Goal: Transaction & Acquisition: Purchase product/service

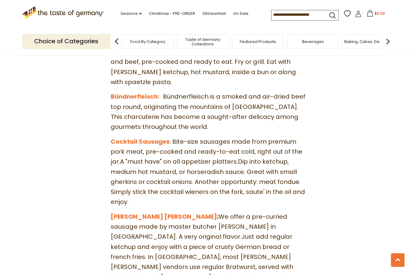
scroll to position [902, 0]
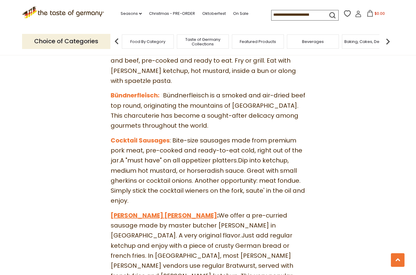
click at [129, 211] on link "Curry Wurst" at bounding box center [164, 215] width 106 height 8
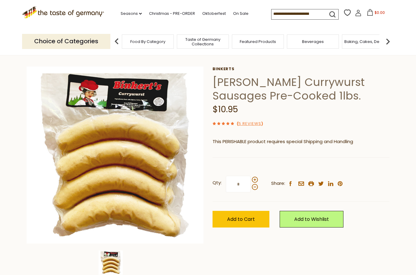
scroll to position [17, 0]
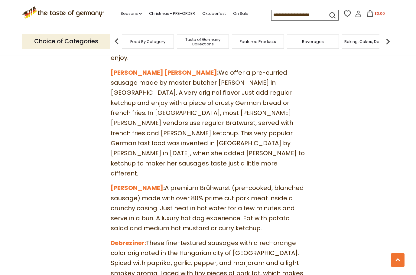
scroll to position [1028, 0]
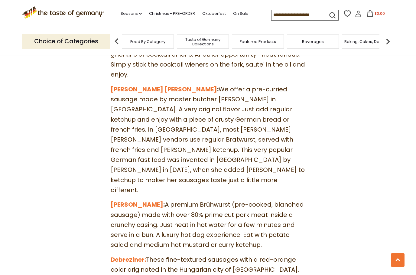
click at [179, 38] on span "Taste of Germany Collections" at bounding box center [203, 41] width 48 height 9
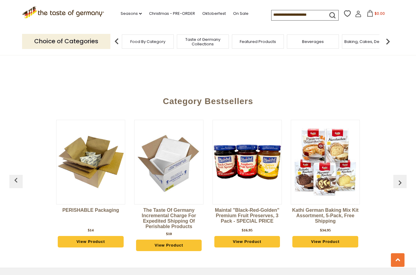
scroll to position [1394, 0]
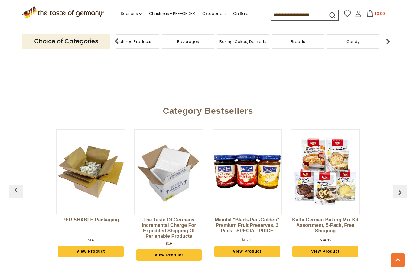
click at [102, 37] on span "Taste of Germany Collections" at bounding box center [78, 41] width 48 height 9
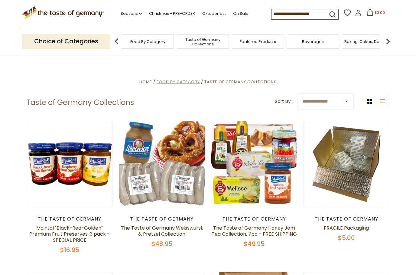
click at [174, 80] on span "Food By Category" at bounding box center [178, 82] width 43 height 6
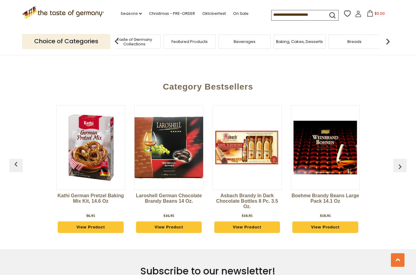
scroll to position [1480, 0]
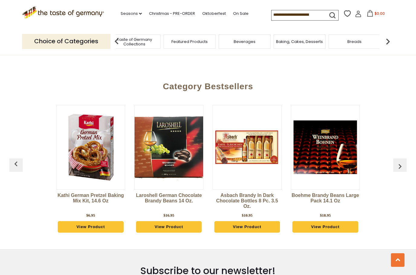
click at [392, 37] on img at bounding box center [388, 41] width 12 height 12
click at [391, 36] on img at bounding box center [388, 41] width 12 height 12
click at [388, 35] on img at bounding box center [388, 41] width 12 height 12
click at [387, 40] on img at bounding box center [388, 41] width 12 height 12
click at [389, 37] on img at bounding box center [388, 41] width 12 height 12
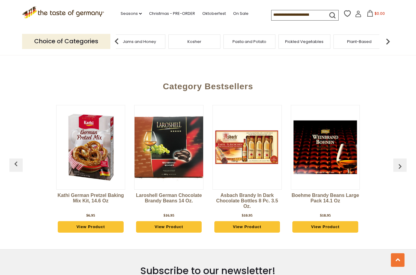
click at [156, 40] on span "Jams and Honey" at bounding box center [139, 41] width 33 height 5
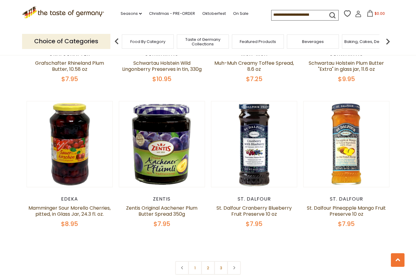
scroll to position [1292, 0]
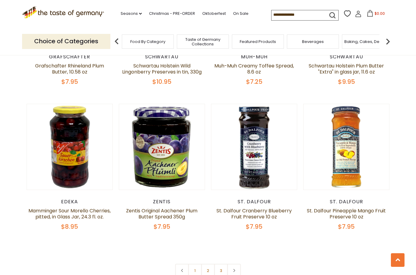
click at [391, 37] on img at bounding box center [388, 41] width 12 height 12
click at [391, 39] on img at bounding box center [388, 41] width 12 height 12
click at [391, 36] on img at bounding box center [388, 41] width 12 height 12
click at [392, 38] on img at bounding box center [388, 41] width 12 height 12
click at [388, 37] on img at bounding box center [388, 41] width 12 height 12
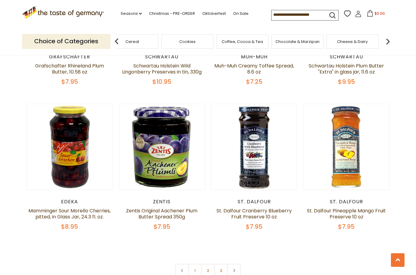
click at [389, 35] on img at bounding box center [388, 41] width 12 height 12
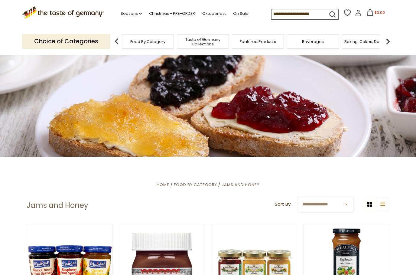
scroll to position [2, 0]
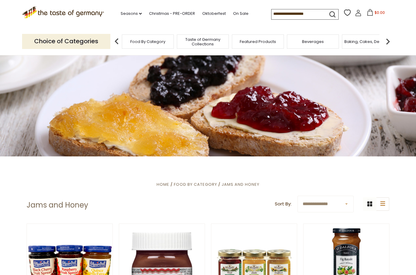
click at [53, 40] on p "Choice of Categories" at bounding box center [66, 41] width 88 height 15
click at [391, 40] on img at bounding box center [388, 41] width 12 height 12
click at [387, 37] on img at bounding box center [388, 41] width 12 height 12
click at [393, 40] on img at bounding box center [388, 41] width 12 height 12
click at [388, 40] on img at bounding box center [388, 41] width 12 height 12
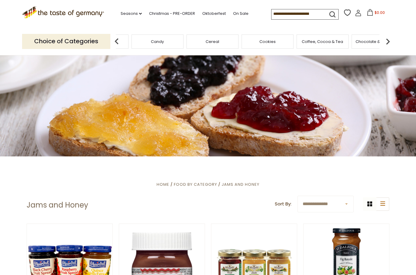
click at [388, 38] on img at bounding box center [388, 41] width 12 height 12
click at [387, 39] on img at bounding box center [388, 41] width 12 height 12
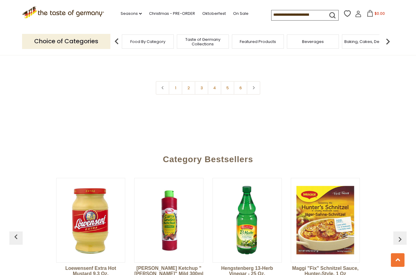
scroll to position [1505, 0]
click at [257, 81] on link at bounding box center [254, 88] width 14 height 14
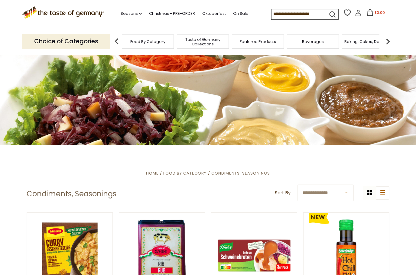
scroll to position [19, 0]
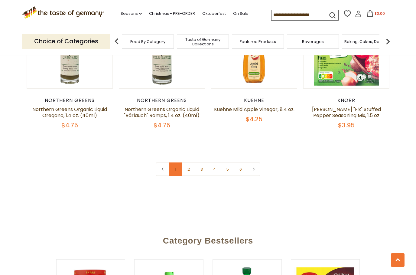
click at [180, 162] on link "1" at bounding box center [176, 169] width 14 height 14
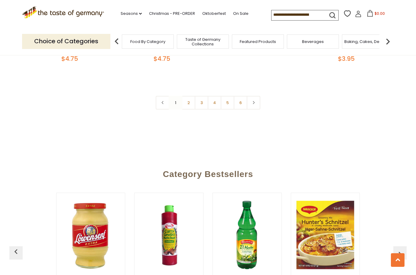
scroll to position [1483, 0]
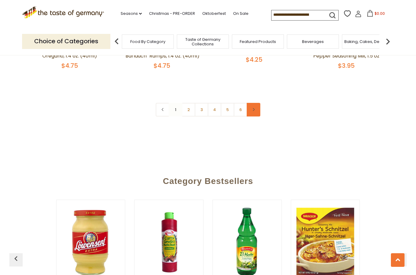
click at [257, 103] on link at bounding box center [254, 110] width 14 height 14
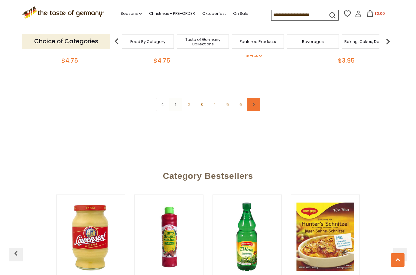
scroll to position [1482, 0]
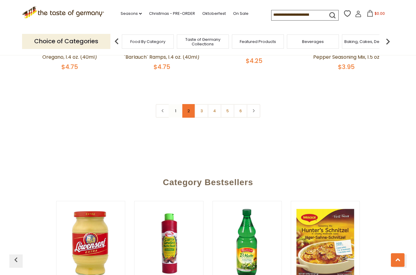
click at [187, 104] on link "2" at bounding box center [189, 111] width 14 height 14
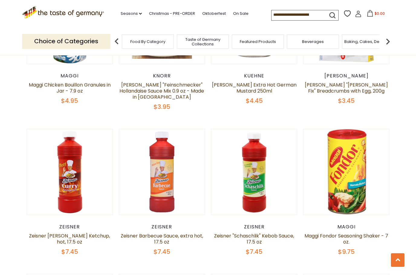
scroll to position [559, 0]
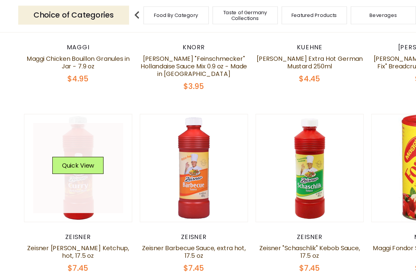
click at [40, 168] on img at bounding box center [70, 163] width 86 height 86
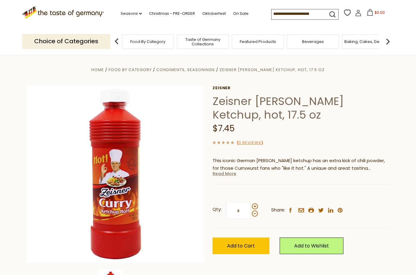
click at [226, 173] on link "Read More" at bounding box center [225, 174] width 24 height 6
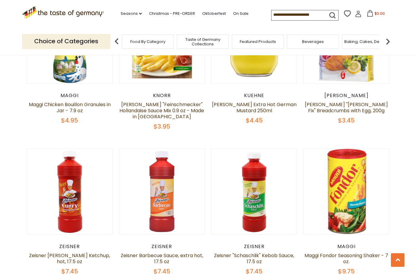
scroll to position [530, 0]
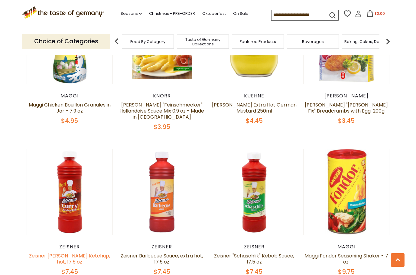
click at [87, 252] on link "Zeisner [PERSON_NAME] Ketchup, hot, 17.5 oz" at bounding box center [69, 258] width 81 height 13
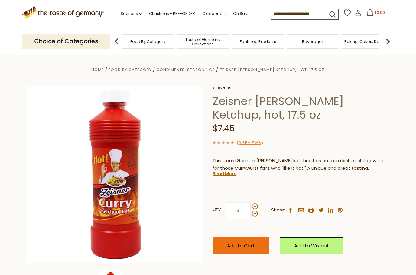
click at [241, 243] on span "Add to Cart" at bounding box center [241, 245] width 28 height 7
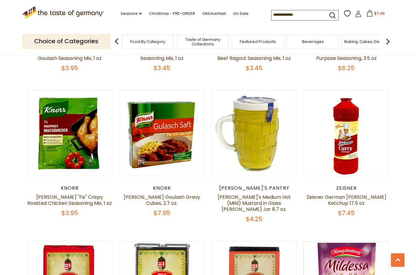
scroll to position [1197, 0]
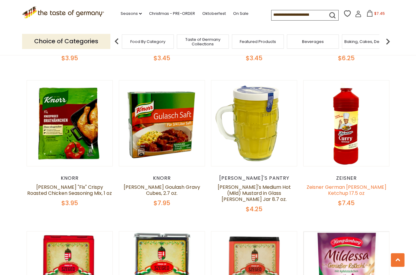
click at [349, 184] on link "Zeisner German [PERSON_NAME] Ketchup 17.5 oz" at bounding box center [347, 190] width 80 height 13
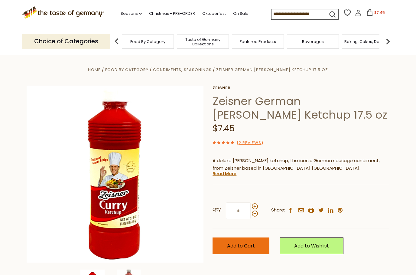
click at [225, 244] on button "Add to Cart" at bounding box center [241, 245] width 57 height 17
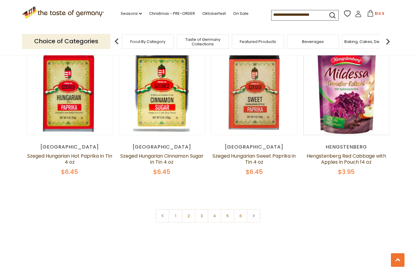
scroll to position [1378, 0]
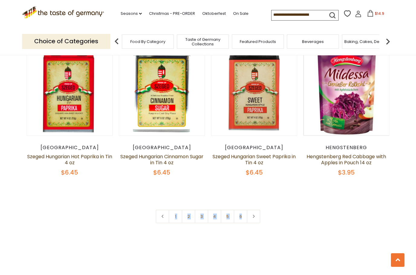
click at [201, 210] on link "3" at bounding box center [202, 217] width 14 height 14
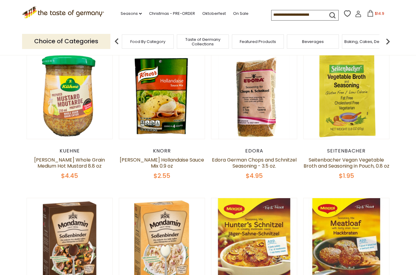
scroll to position [174, 0]
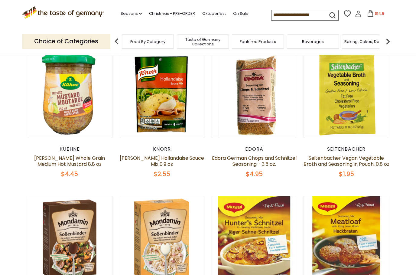
click at [67, 172] on span "$4.45" at bounding box center [69, 174] width 17 height 8
click at [68, 175] on span "$4.45" at bounding box center [69, 174] width 17 height 8
click at [70, 164] on link "[PERSON_NAME] Whole Grain Medium Hot Mustard 8.8 oz" at bounding box center [69, 161] width 71 height 13
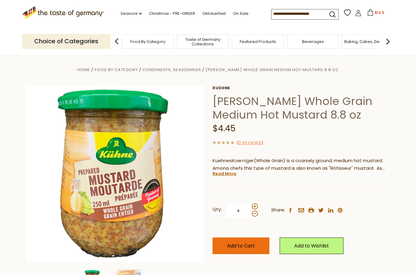
click at [224, 238] on button "Add to Cart" at bounding box center [241, 245] width 57 height 17
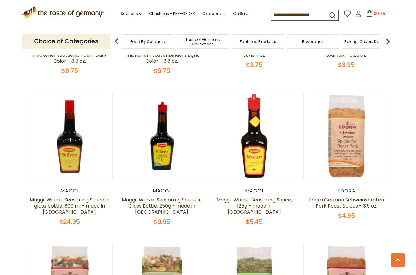
scroll to position [428, 0]
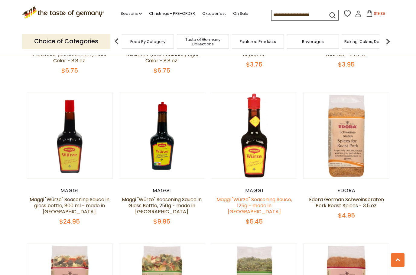
click at [249, 202] on link "Maggi "Würze" Seasoning Sauce, 125g - made in [GEOGRAPHIC_DATA]" at bounding box center [255, 205] width 76 height 19
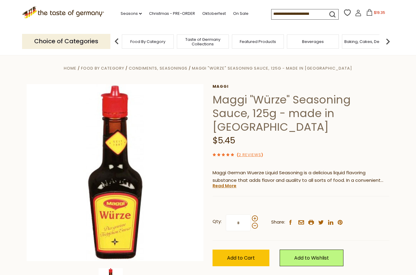
scroll to position [5, 0]
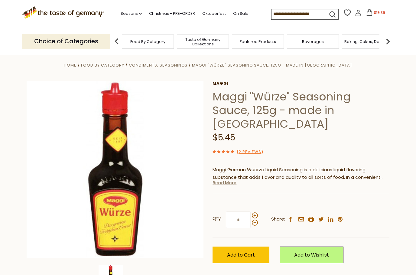
click at [223, 180] on link "Read More" at bounding box center [225, 183] width 24 height 6
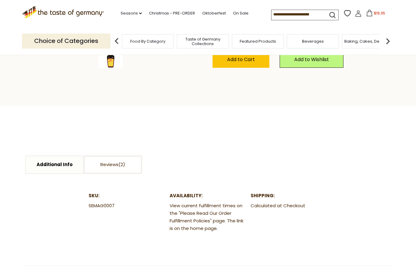
scroll to position [226, 0]
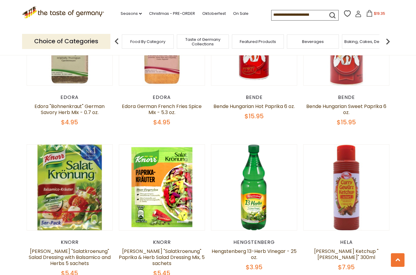
scroll to position [963, 0]
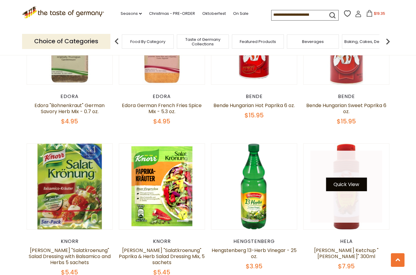
click at [352, 188] on button "Quick View" at bounding box center [346, 185] width 41 height 14
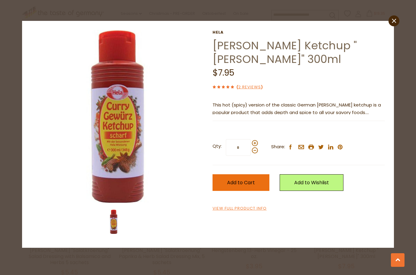
click at [223, 180] on button "Add to Cart" at bounding box center [241, 182] width 57 height 17
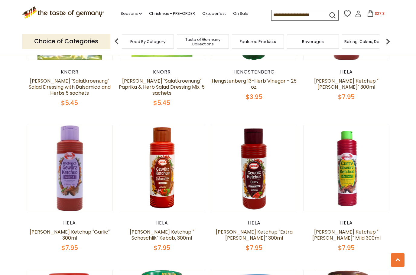
scroll to position [1132, 0]
click at [341, 232] on div "Hela Hela Curry Ketchup "Delikat" Mild 300ml $7.95" at bounding box center [346, 236] width 86 height 32
click at [344, 226] on div "Hela" at bounding box center [346, 223] width 86 height 6
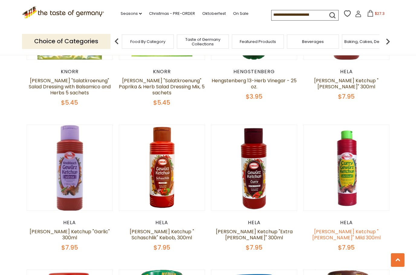
click at [345, 234] on link "[PERSON_NAME] Ketchup "[PERSON_NAME]" Mild 300ml" at bounding box center [347, 234] width 68 height 13
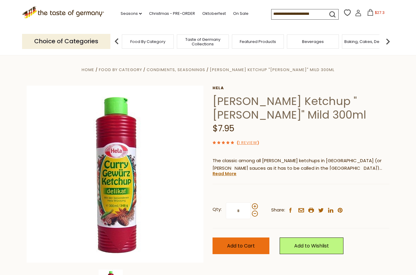
click at [221, 240] on button "Add to Cart" at bounding box center [241, 245] width 57 height 17
click at [231, 240] on button "Add to Cart" at bounding box center [241, 245] width 57 height 17
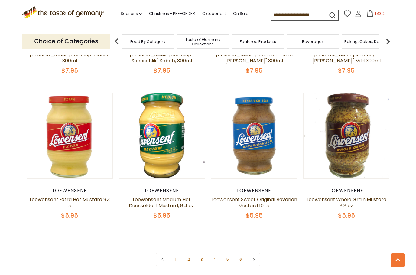
scroll to position [1310, 0]
click at [73, 193] on div "Loewensenf" at bounding box center [70, 190] width 86 height 6
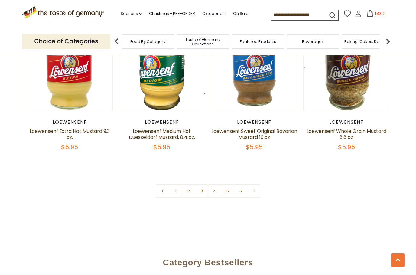
scroll to position [1383, 0]
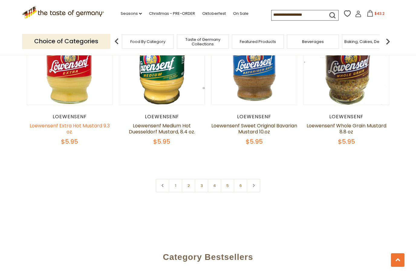
click at [78, 130] on link "Loewensenf Extra Hot Mustard 9.3 oz." at bounding box center [70, 128] width 80 height 13
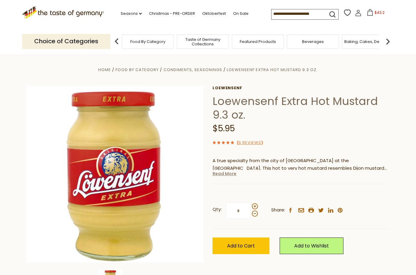
click at [219, 175] on link "Read More" at bounding box center [225, 174] width 24 height 6
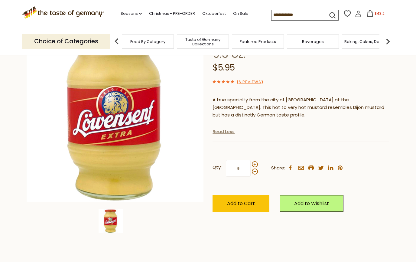
scroll to position [66, 0]
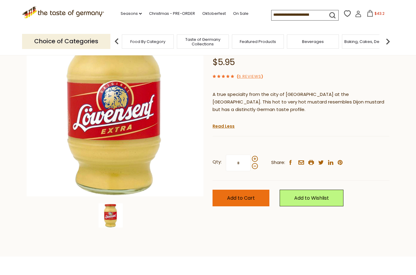
click at [231, 196] on span "Add to Cart" at bounding box center [241, 198] width 28 height 7
click at [227, 193] on button "Add to Cart" at bounding box center [241, 198] width 57 height 17
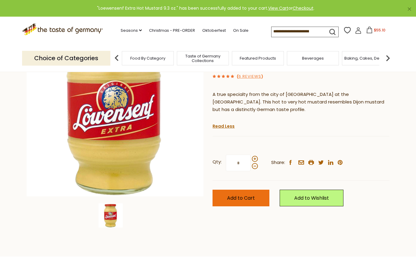
click at [228, 192] on button "Add to Cart" at bounding box center [241, 198] width 57 height 17
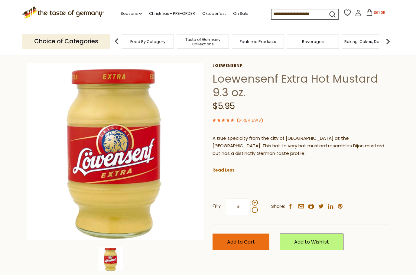
scroll to position [17, 0]
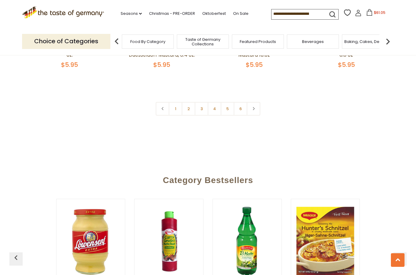
scroll to position [1451, 0]
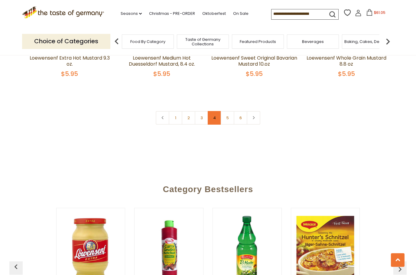
click at [213, 121] on link "4" at bounding box center [215, 118] width 14 height 14
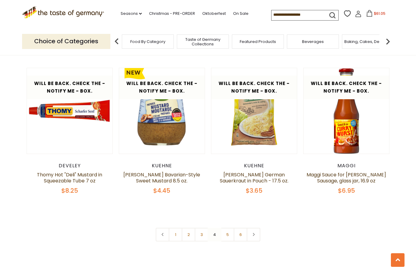
scroll to position [1359, 0]
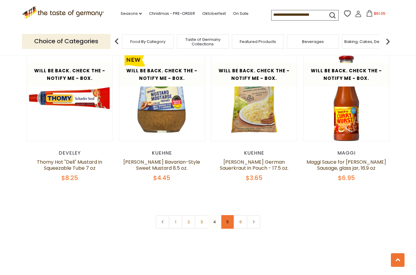
click at [230, 215] on link "5" at bounding box center [228, 222] width 14 height 14
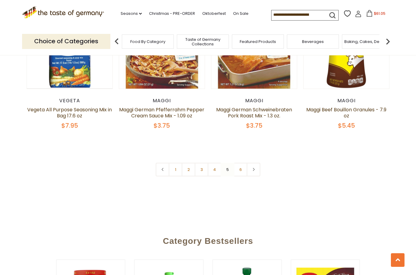
scroll to position [1425, 0]
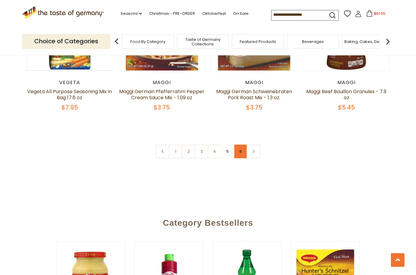
click at [243, 145] on link "6" at bounding box center [241, 152] width 14 height 14
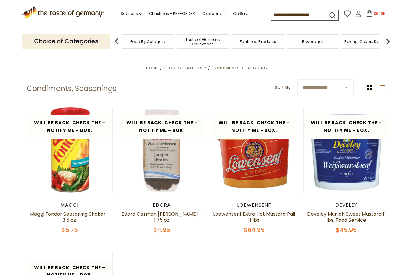
scroll to position [107, 0]
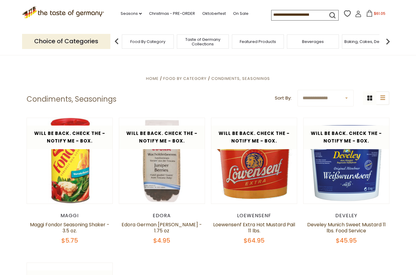
click at [374, 12] on span "$61.05" at bounding box center [379, 13] width 11 height 5
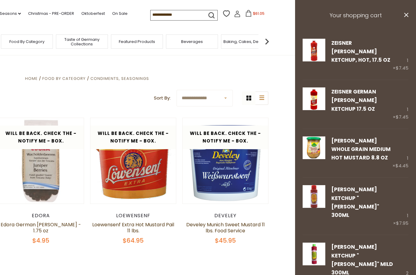
click at [403, 10] on h3 "Your shopping cart" at bounding box center [355, 15] width 121 height 31
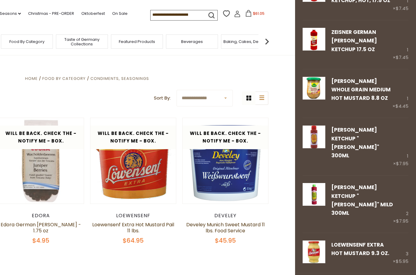
scroll to position [59, 0]
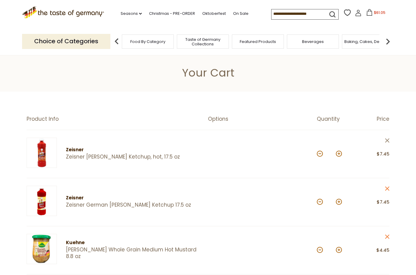
click at [387, 138] on icon "close" at bounding box center [387, 140] width 5 height 5
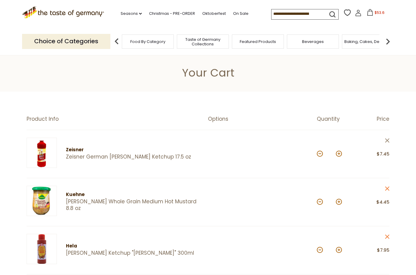
click at [387, 139] on icon "close" at bounding box center [387, 140] width 5 height 5
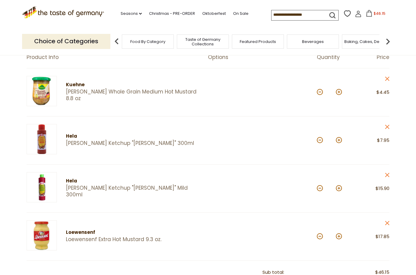
scroll to position [71, 0]
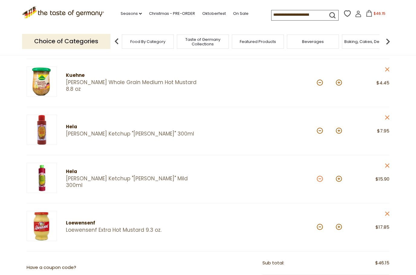
click at [317, 179] on button at bounding box center [320, 179] width 6 height 6
type input "*"
click at [321, 224] on button at bounding box center [320, 227] width 6 height 6
type input "*"
click at [323, 222] on div "*" at bounding box center [329, 227] width 25 height 17
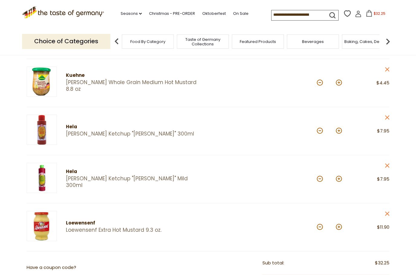
click at [319, 224] on button at bounding box center [320, 227] width 6 height 6
type input "*"
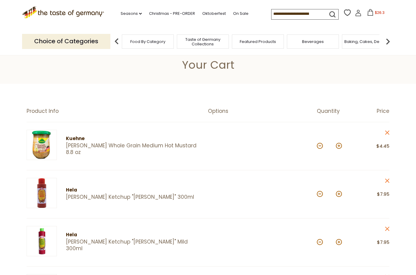
scroll to position [0, 0]
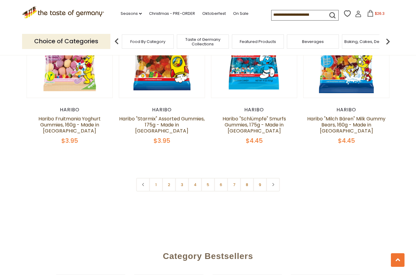
scroll to position [1456, 0]
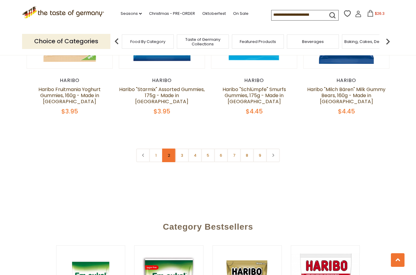
click at [170, 149] on link "2" at bounding box center [169, 156] width 14 height 14
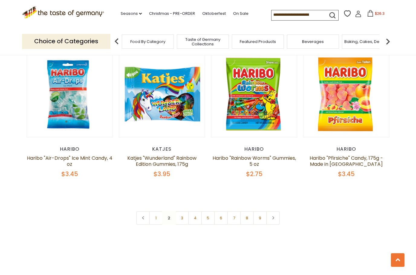
scroll to position [1384, 0]
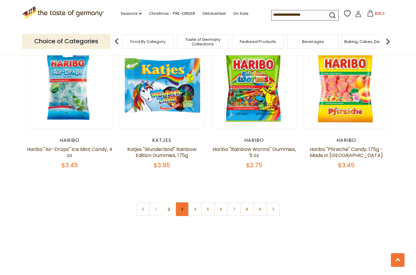
click at [182, 202] on link "3" at bounding box center [182, 209] width 14 height 14
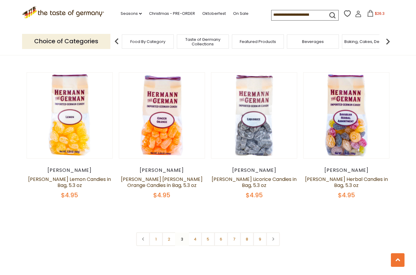
scroll to position [1372, 0]
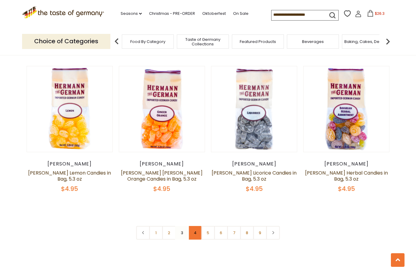
click at [195, 226] on link "4" at bounding box center [195, 233] width 14 height 14
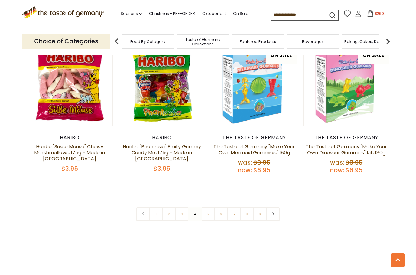
scroll to position [1436, 0]
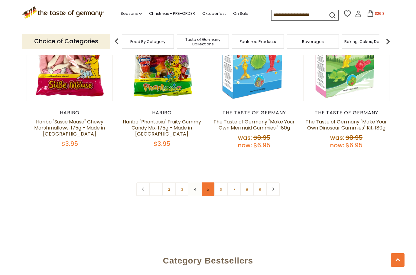
click at [209, 182] on link "5" at bounding box center [208, 189] width 14 height 14
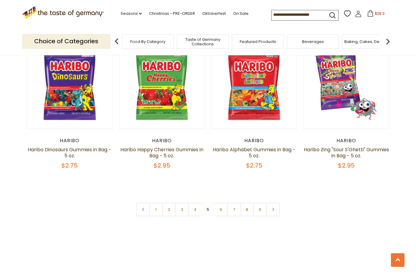
scroll to position [1395, 0]
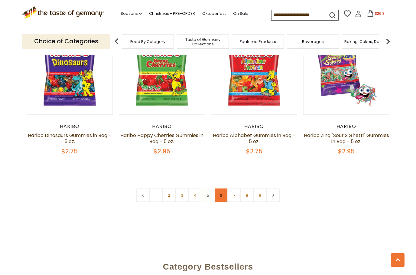
click at [222, 188] on link "6" at bounding box center [221, 195] width 14 height 14
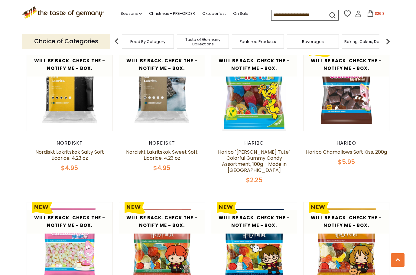
scroll to position [1104, 0]
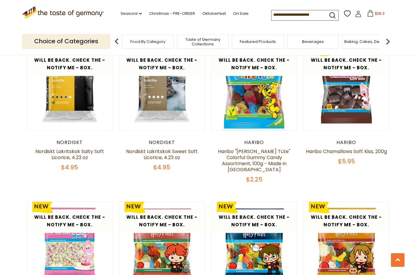
click at [390, 39] on img at bounding box center [388, 41] width 12 height 12
click at [388, 40] on img at bounding box center [388, 41] width 12 height 12
click at [391, 40] on img at bounding box center [388, 41] width 12 height 12
click at [389, 38] on img at bounding box center [388, 41] width 12 height 12
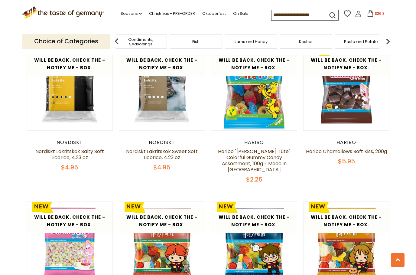
click at [118, 38] on img at bounding box center [117, 41] width 12 height 12
click at [116, 39] on img at bounding box center [117, 41] width 12 height 12
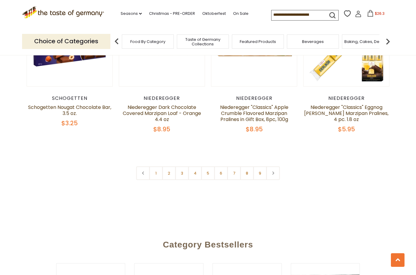
scroll to position [1443, 0]
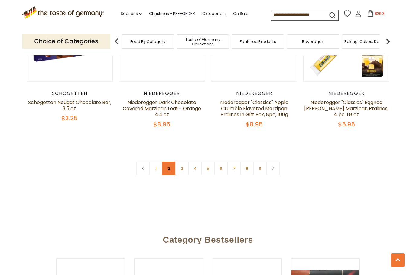
click at [169, 162] on link "2" at bounding box center [169, 169] width 14 height 14
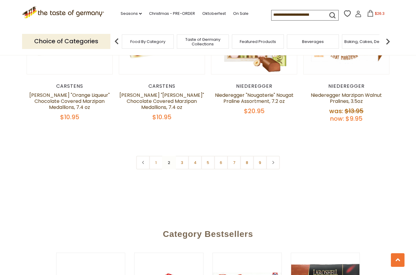
scroll to position [1465, 0]
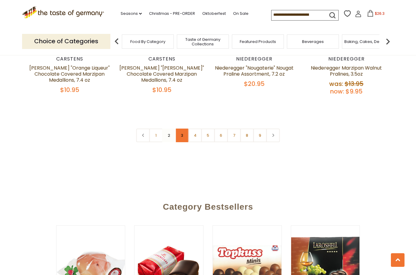
click at [183, 129] on link "3" at bounding box center [182, 136] width 14 height 14
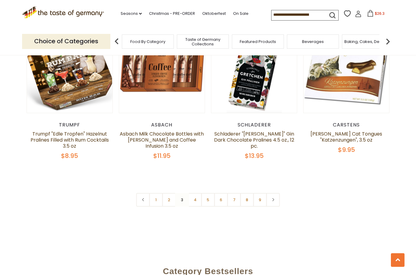
scroll to position [1436, 0]
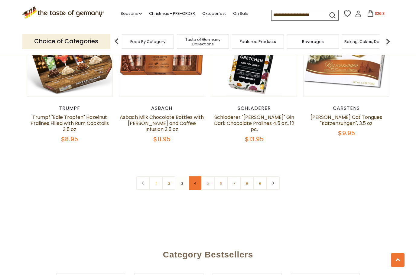
click at [195, 176] on link "4" at bounding box center [195, 183] width 14 height 14
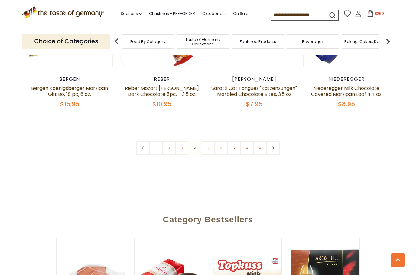
scroll to position [1453, 0]
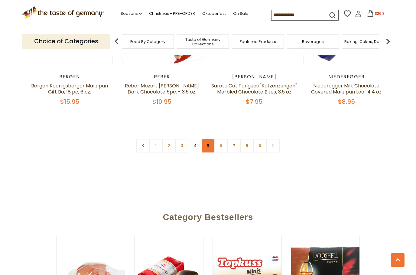
click at [210, 146] on link "5" at bounding box center [208, 146] width 14 height 14
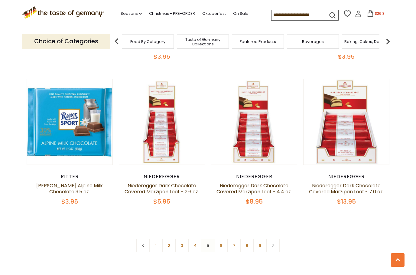
scroll to position [1354, 0]
click at [221, 238] on link "6" at bounding box center [221, 245] width 14 height 14
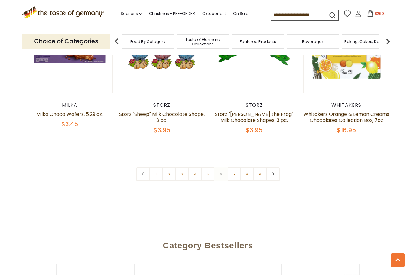
scroll to position [1406, 0]
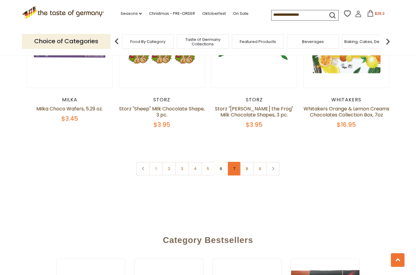
click at [235, 168] on link "7" at bounding box center [235, 169] width 14 height 14
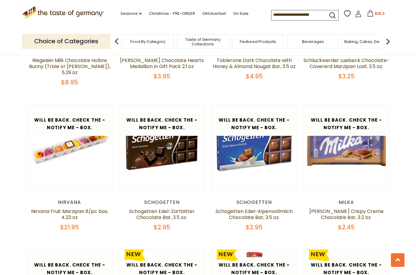
scroll to position [1020, 0]
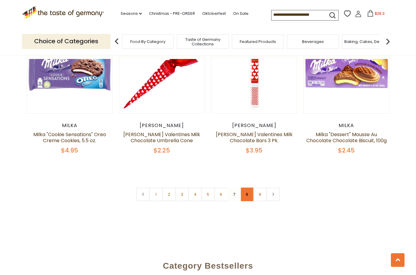
click at [249, 188] on link "8" at bounding box center [248, 195] width 14 height 14
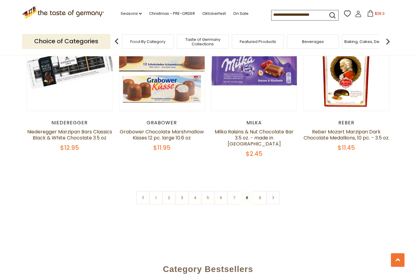
scroll to position [1418, 0]
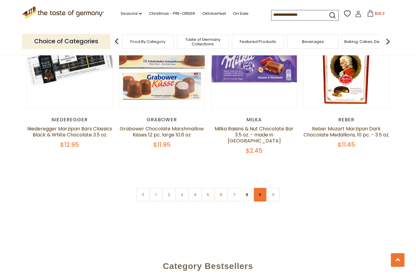
click at [257, 188] on link "9" at bounding box center [261, 195] width 14 height 14
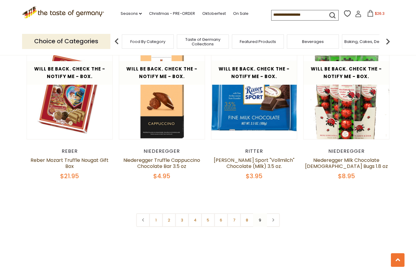
scroll to position [767, 0]
click at [364, 8] on div ".st0{fill:#EDD300;} .st1{fill:#D33E21;} .st0{fill:#EDD300;} .st1{fill:#D33E21;}…" at bounding box center [208, 14] width 372 height 28
click at [364, 10] on button "$26.3" at bounding box center [376, 14] width 26 height 9
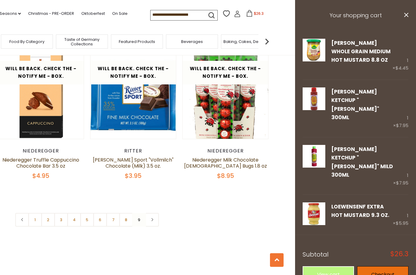
click at [379, 266] on link "Checkout" at bounding box center [382, 274] width 51 height 17
